Goal: Task Accomplishment & Management: Manage account settings

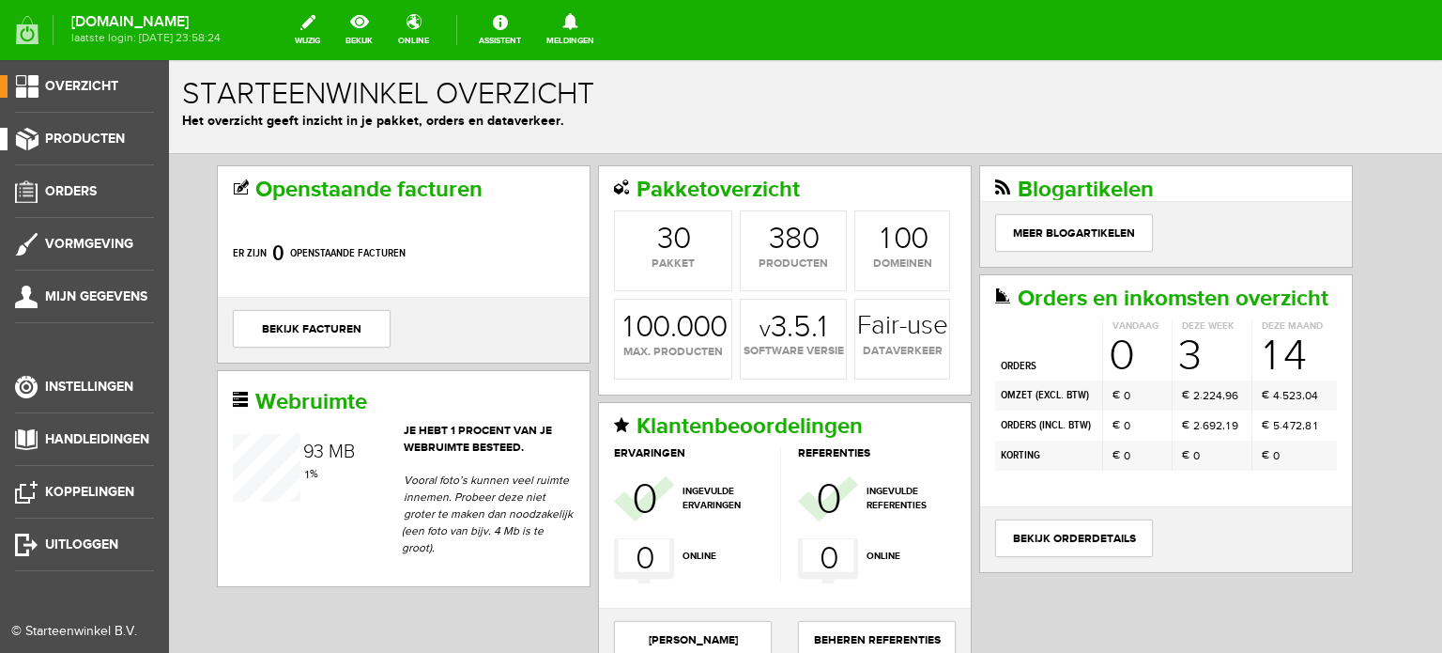
click at [110, 139] on span "Producten" at bounding box center [85, 139] width 80 height 16
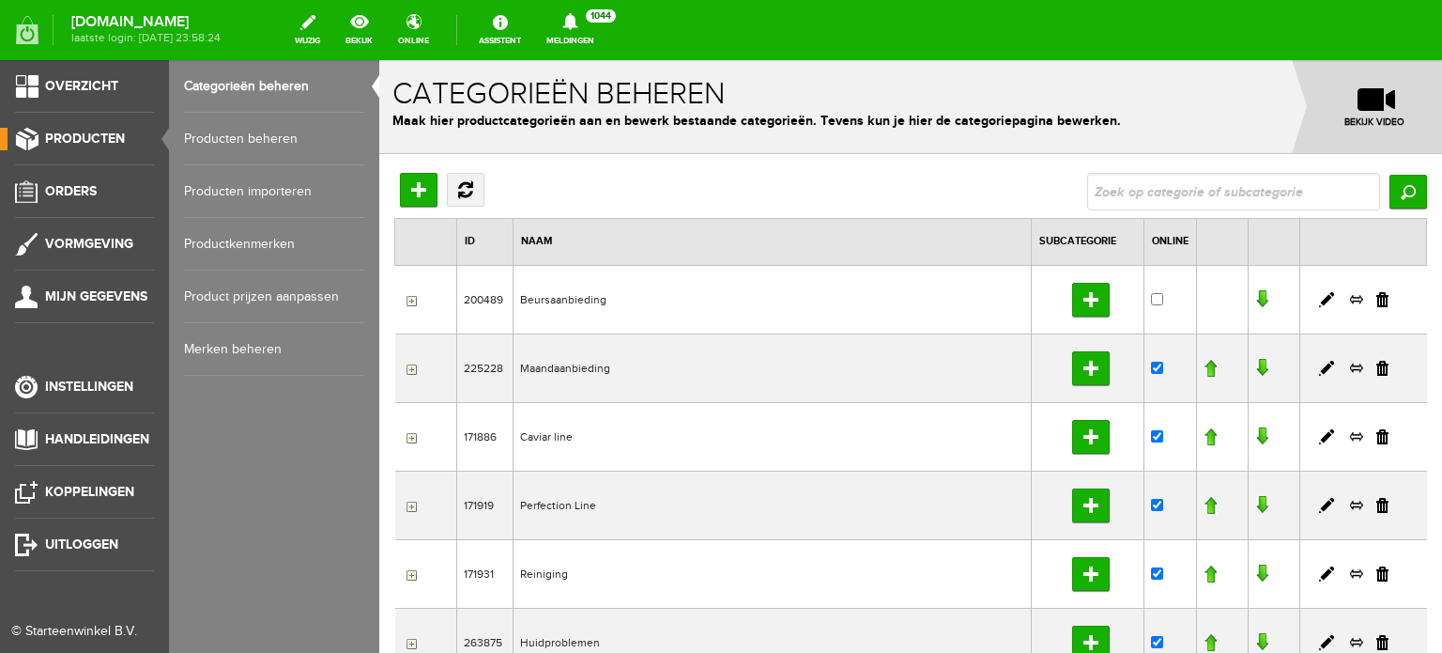
click at [241, 142] on link "Producten beheren" at bounding box center [274, 139] width 180 height 53
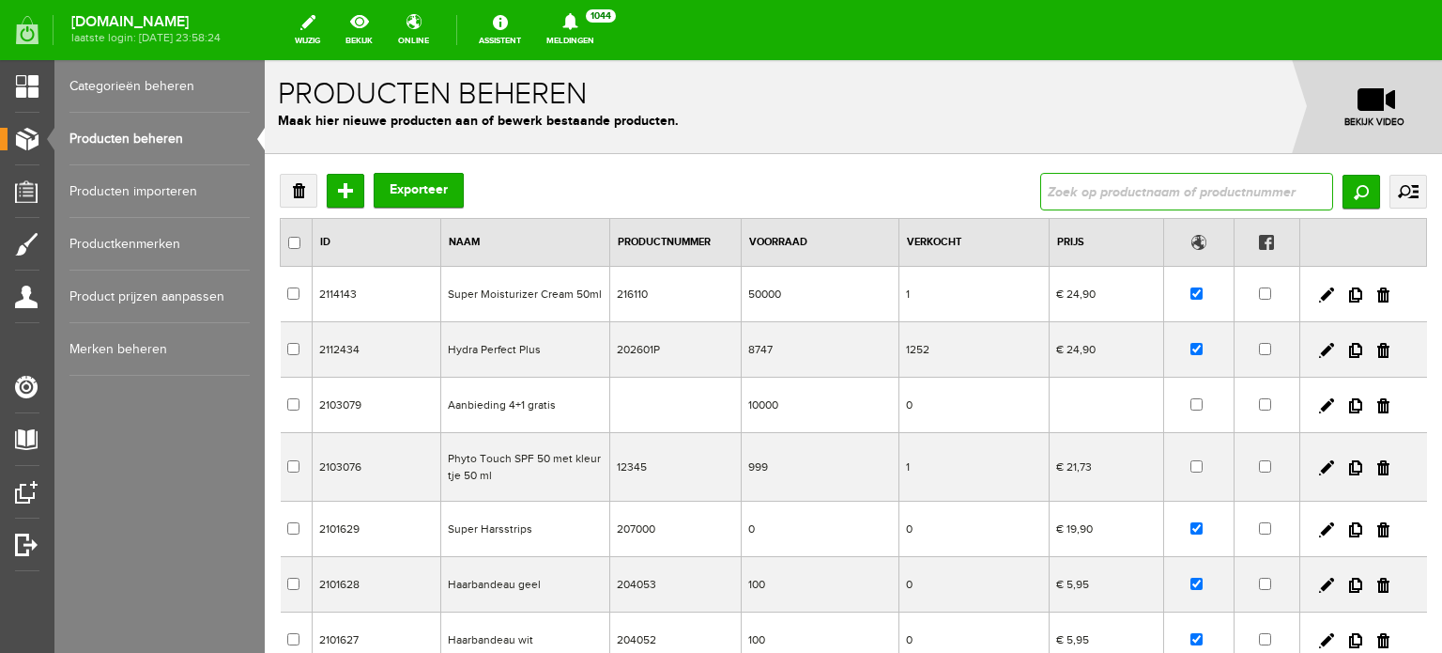
click at [1049, 194] on input "text" at bounding box center [1186, 192] width 293 height 38
type input "refining [MEDICAL_DATA] mask"
click at [1343, 191] on input "Zoeken" at bounding box center [1362, 192] width 38 height 34
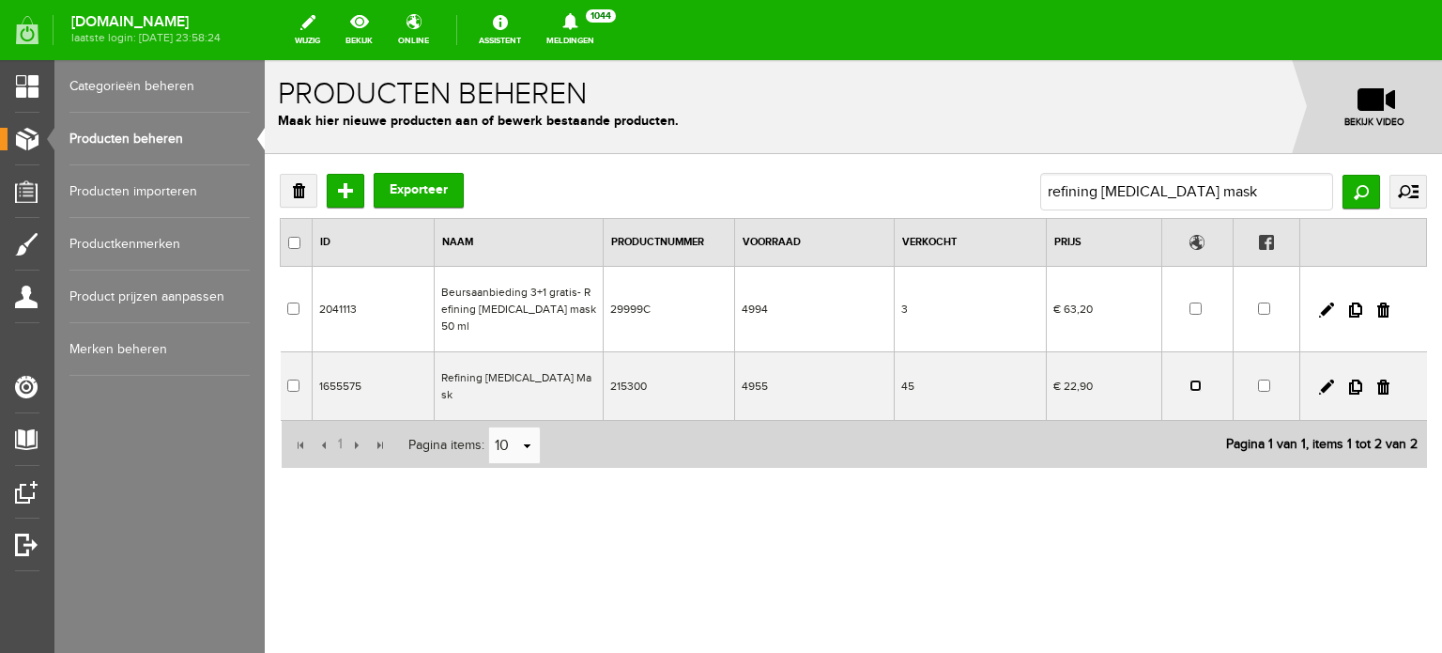
click at [1194, 379] on input "checkbox" at bounding box center [1196, 385] width 12 height 12
checkbox input "true"
